Goal: Navigation & Orientation: Find specific page/section

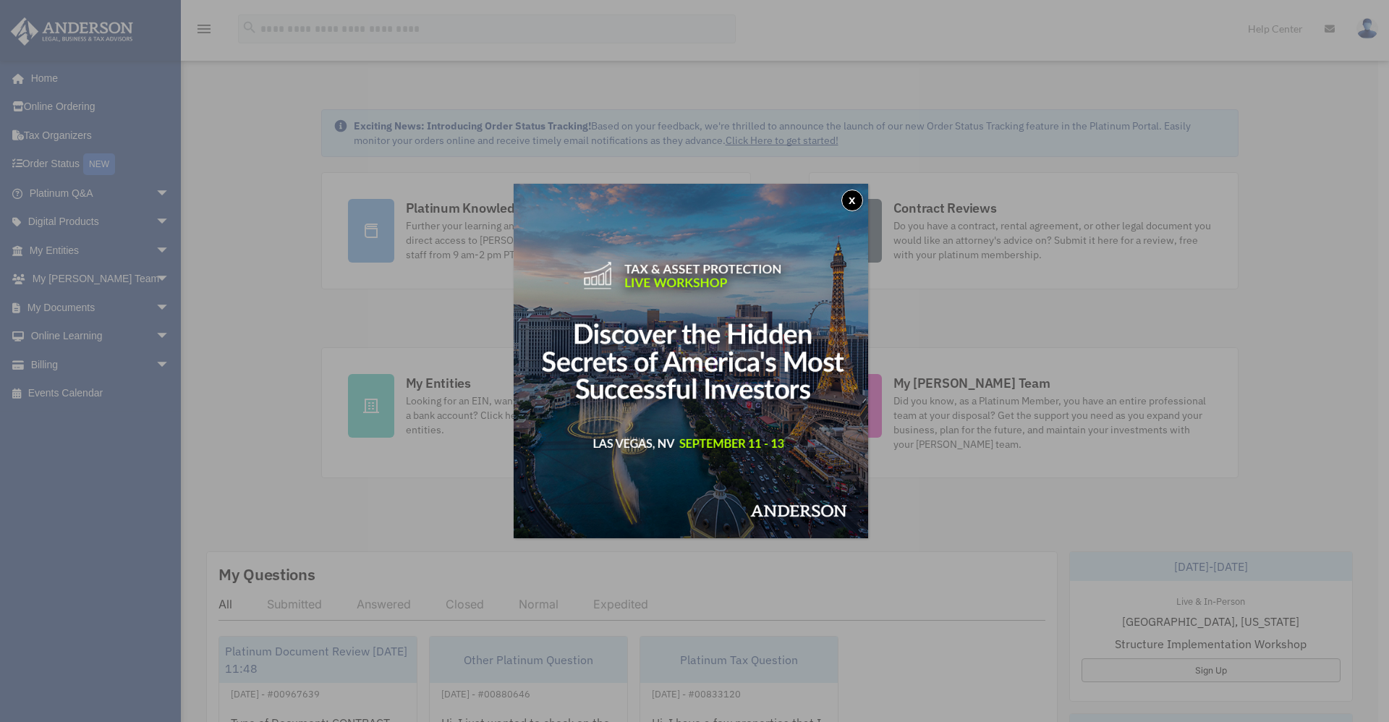
click at [851, 196] on button "x" at bounding box center [853, 201] width 22 height 22
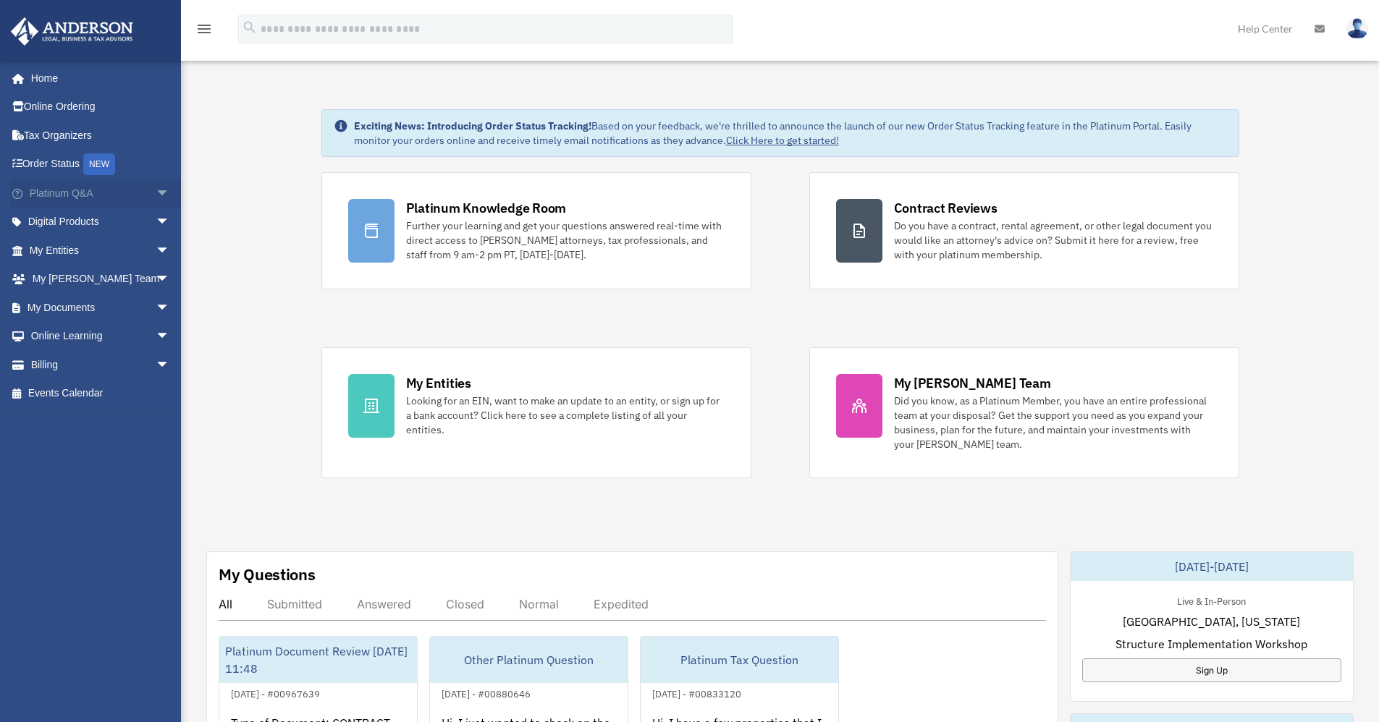
click at [156, 193] on span "arrow_drop_down" at bounding box center [170, 194] width 29 height 30
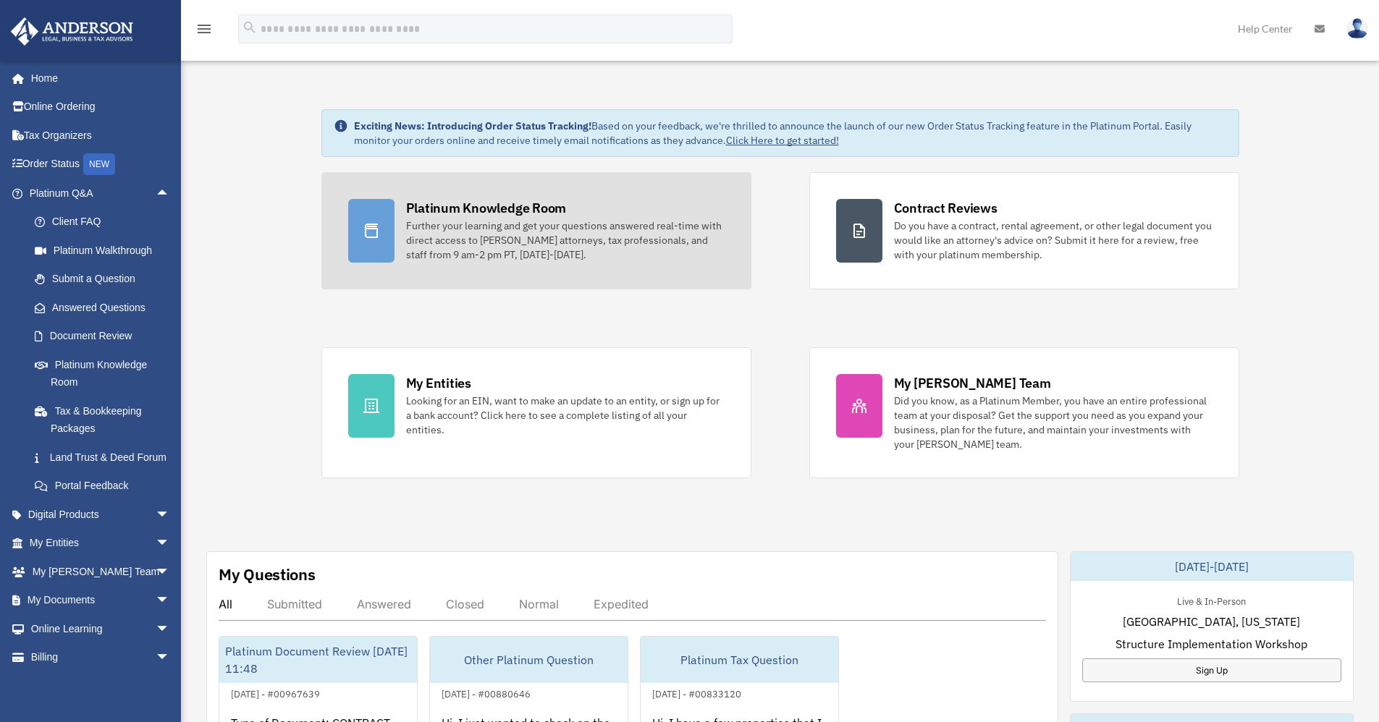
click at [540, 205] on div "Platinum Knowledge Room" at bounding box center [486, 208] width 161 height 18
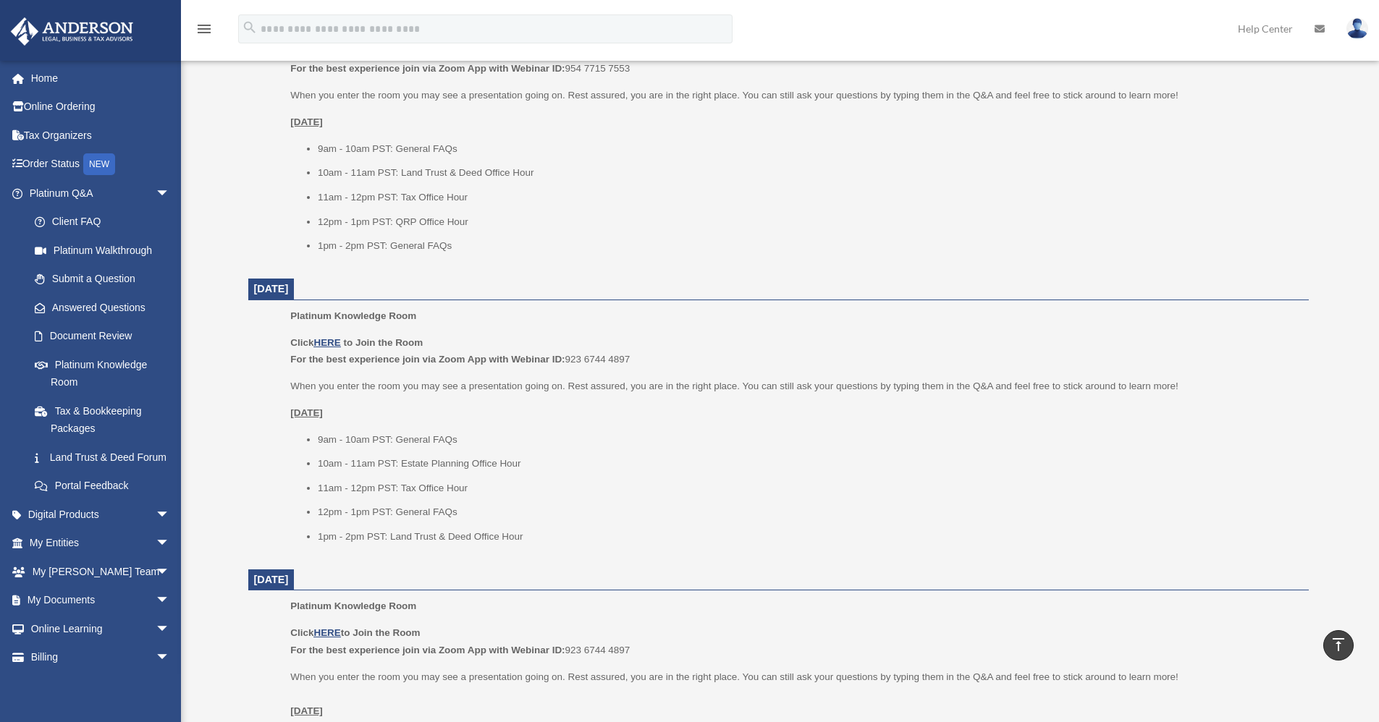
scroll to position [507, 0]
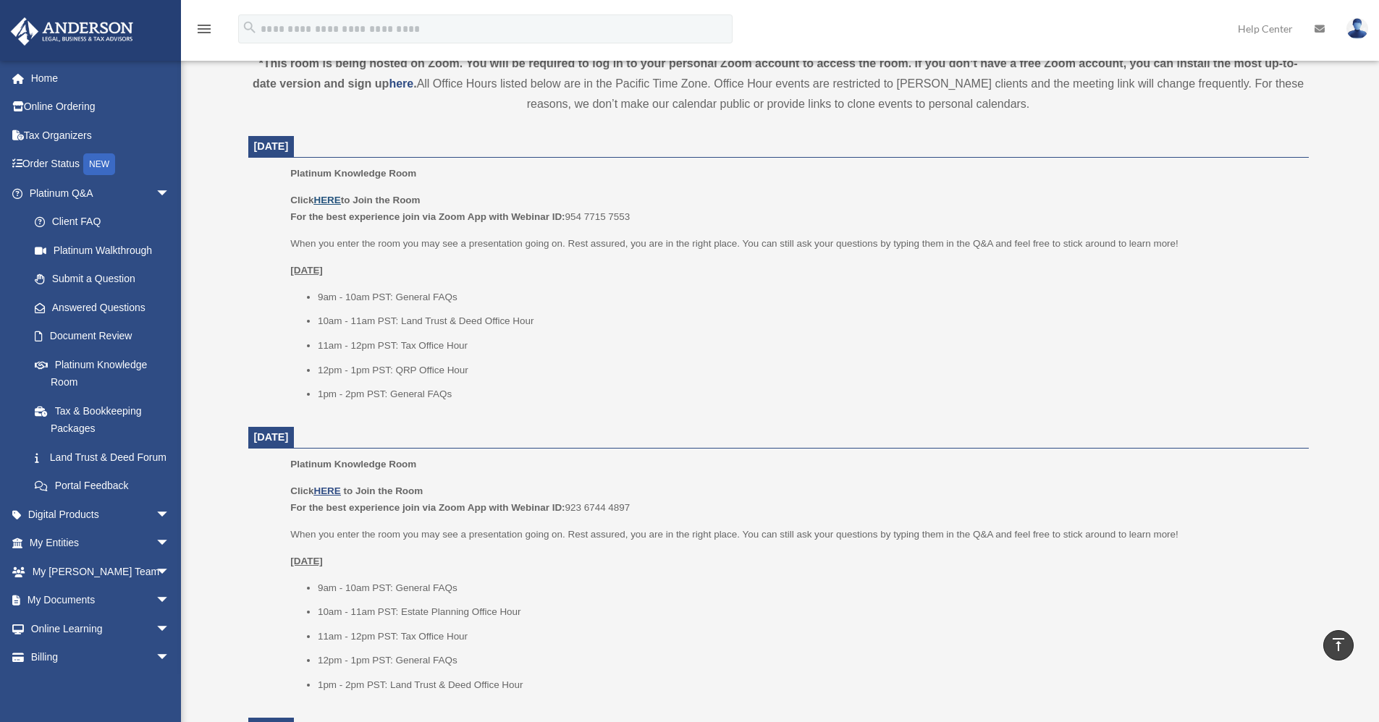
click at [329, 196] on u "HERE" at bounding box center [326, 200] width 27 height 11
